Goal: Information Seeking & Learning: Learn about a topic

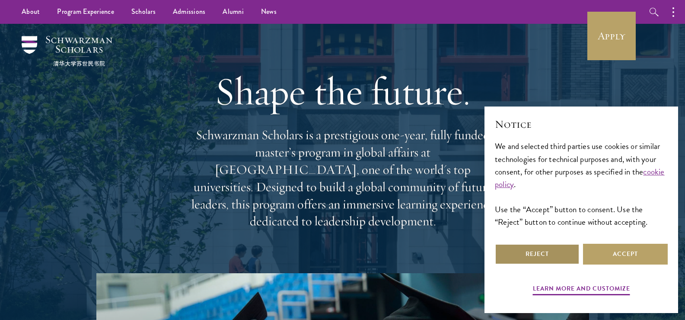
click at [548, 250] on button "Reject" at bounding box center [537, 253] width 85 height 21
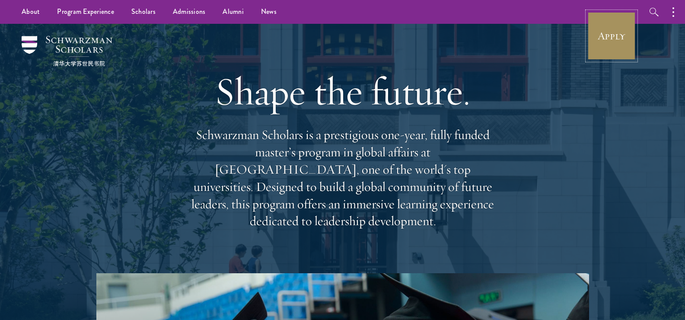
click at [611, 40] on link "Apply" at bounding box center [612, 36] width 48 height 48
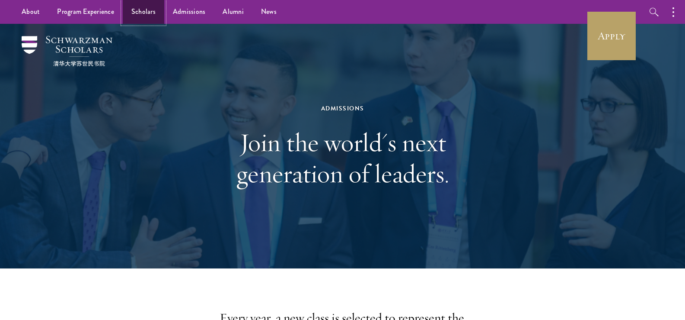
click at [163, 16] on link "Scholars" at bounding box center [144, 12] width 42 height 24
